Goal: Information Seeking & Learning: Learn about a topic

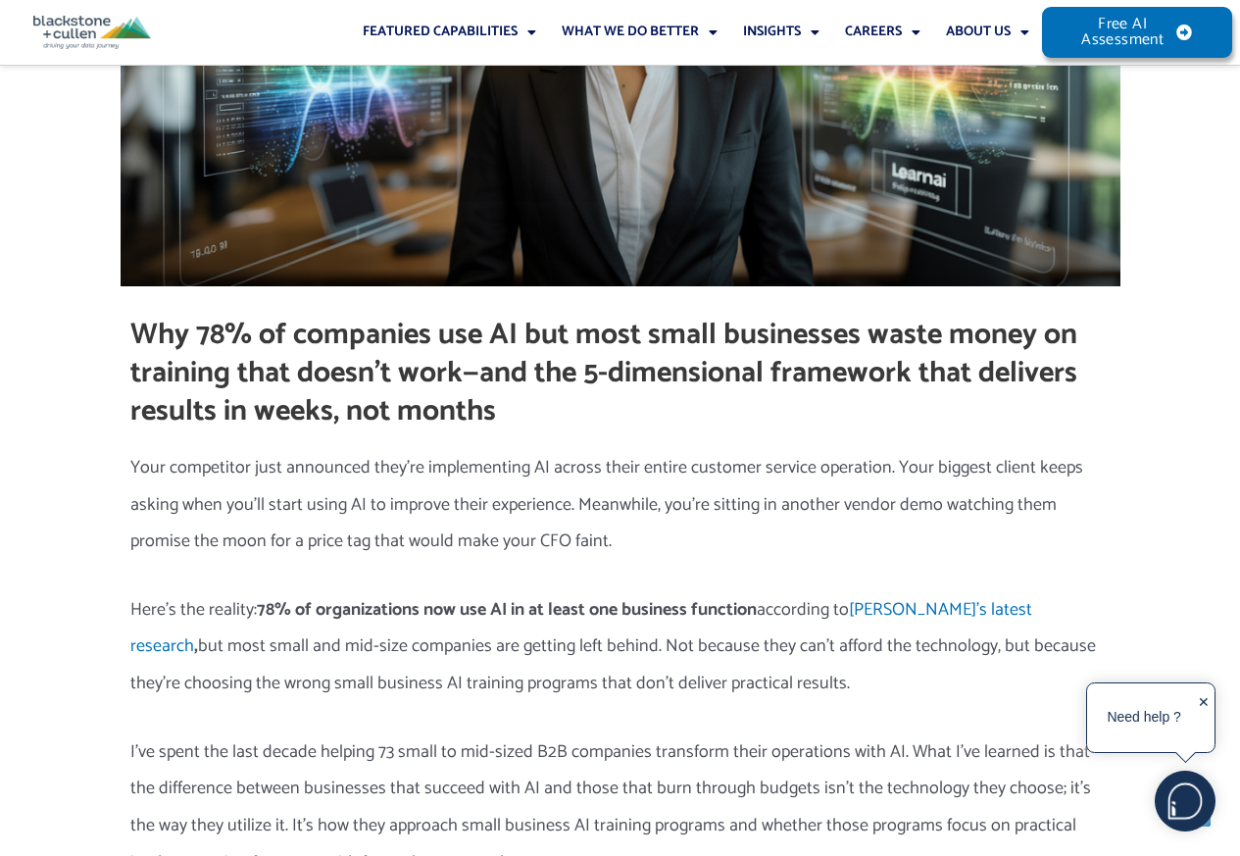
scroll to position [706, 0]
